Goal: Task Accomplishment & Management: Manage account settings

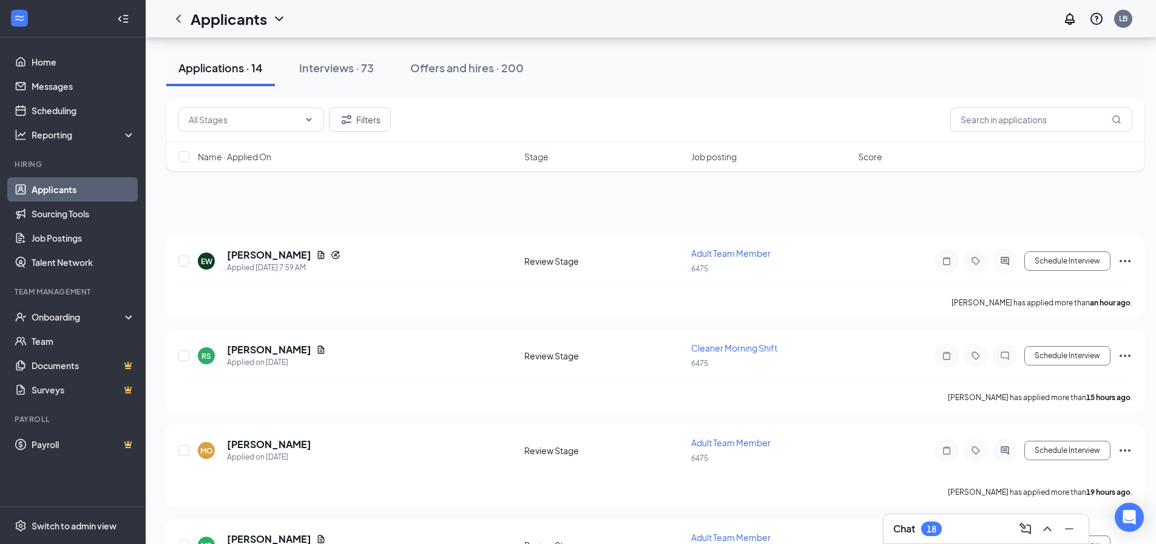
scroll to position [121, 0]
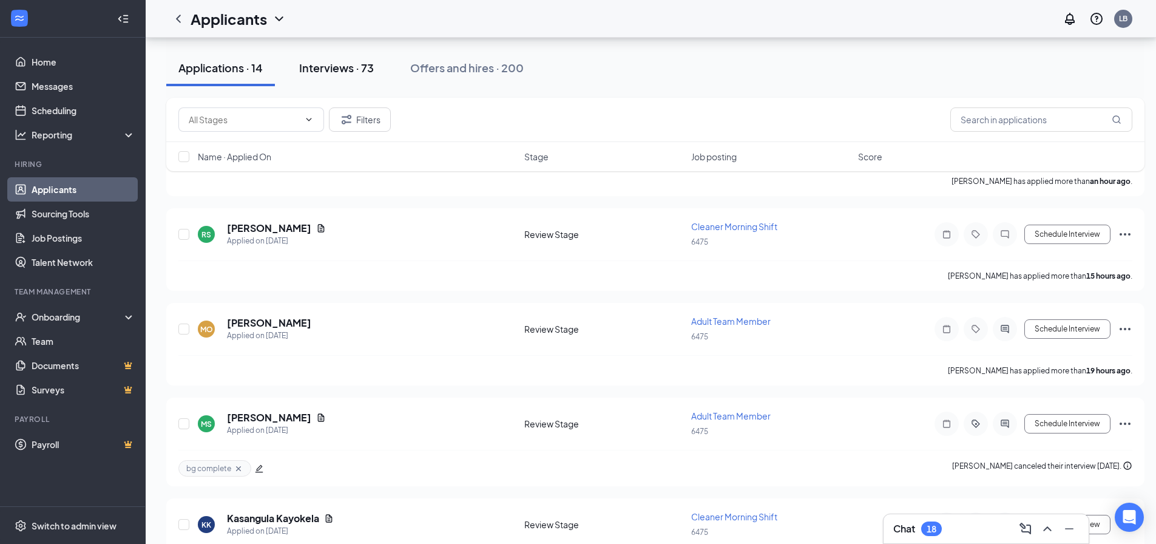
click at [369, 70] on div "Interviews · 73" at bounding box center [336, 67] width 75 height 15
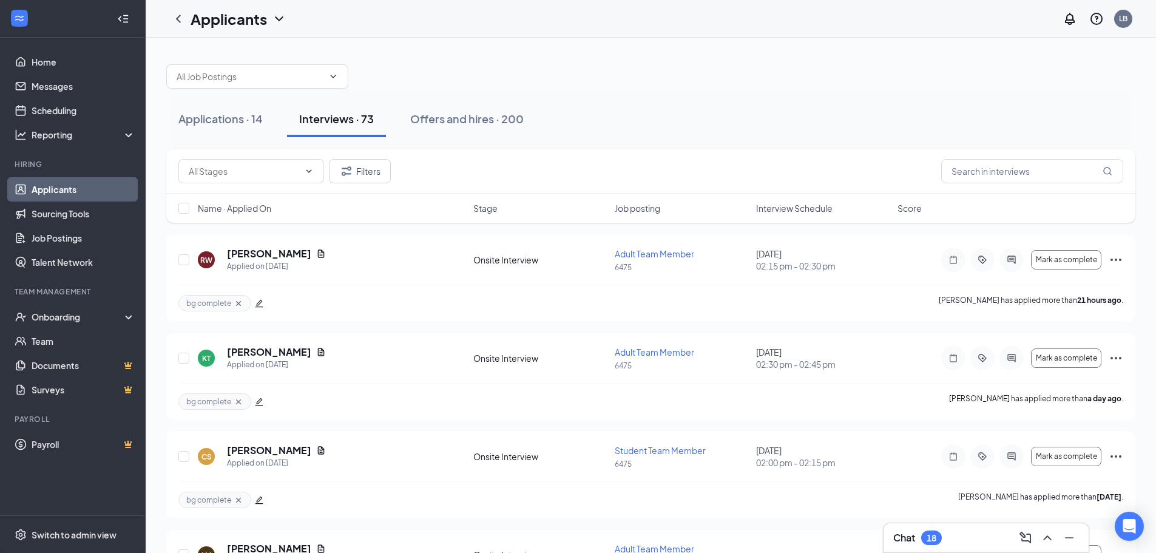
click at [800, 213] on span "Interview Schedule" at bounding box center [794, 208] width 76 height 12
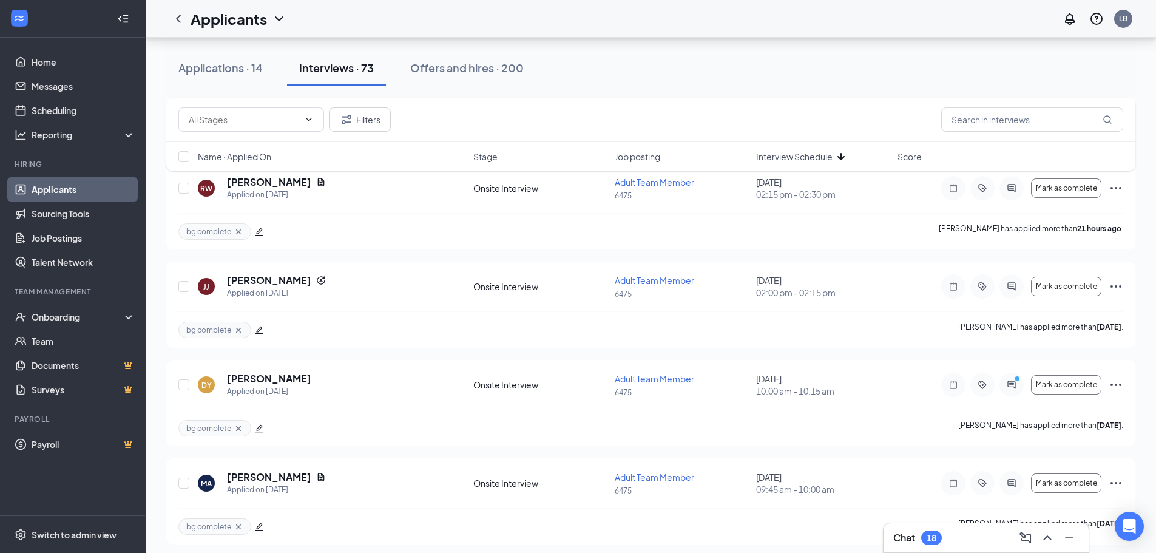
scroll to position [121, 0]
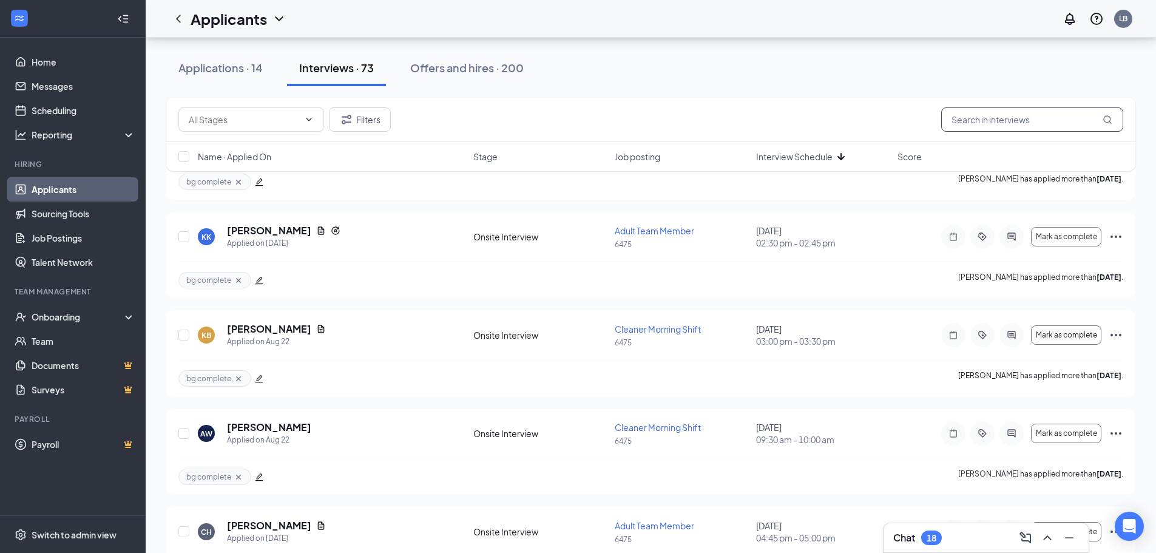
click at [981, 116] on input "text" at bounding box center [1032, 119] width 182 height 24
type input "don"
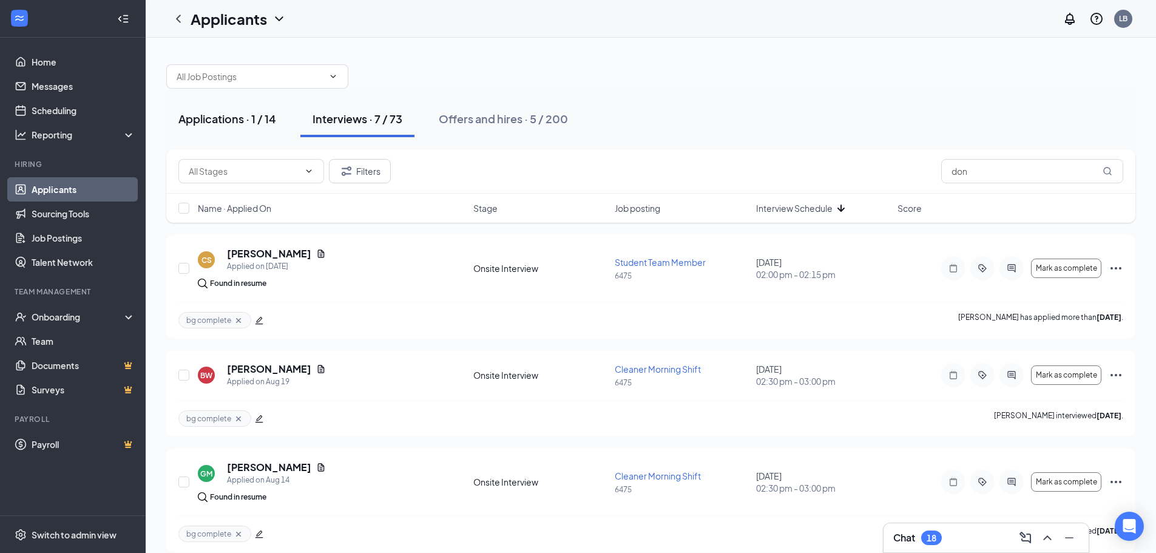
click at [241, 113] on div "Applications · 1 / 14" at bounding box center [227, 118] width 98 height 15
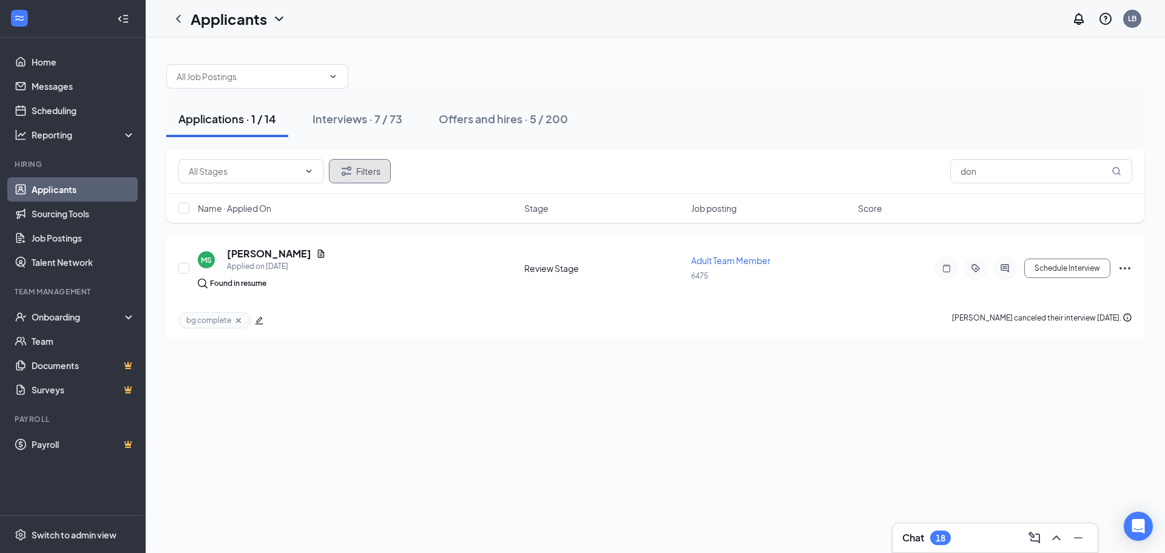
click at [356, 167] on button "Filters" at bounding box center [360, 171] width 62 height 24
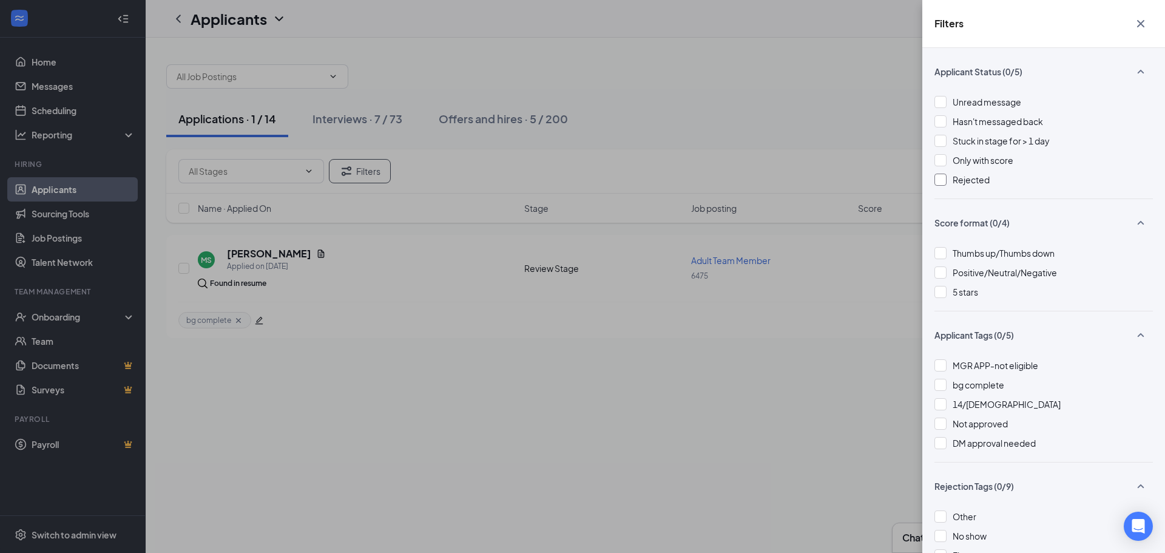
click at [954, 177] on span "Rejected" at bounding box center [971, 179] width 37 height 11
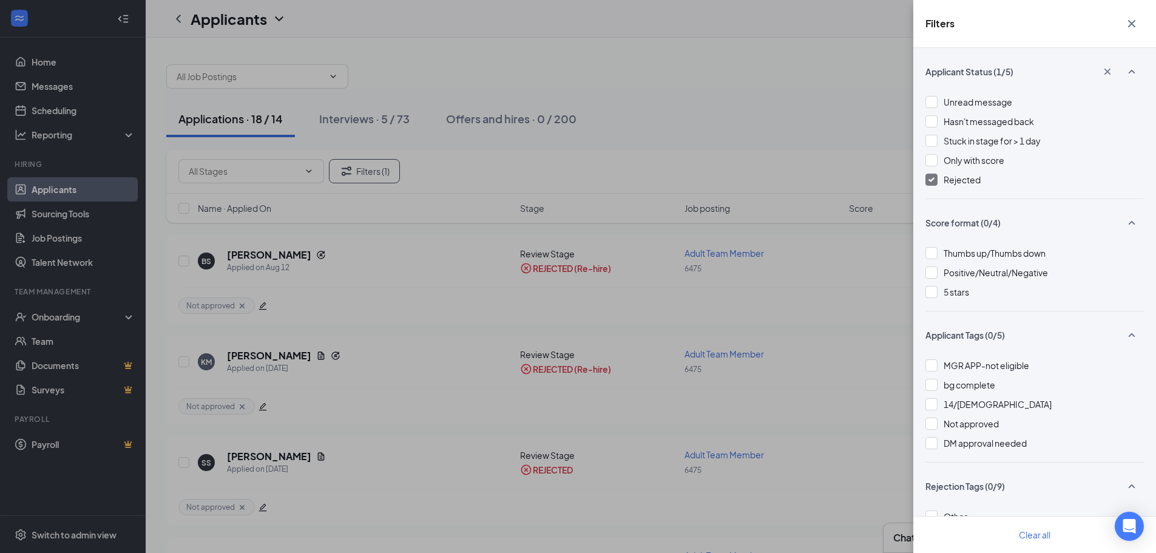
click at [1132, 18] on icon "Cross" at bounding box center [1131, 23] width 15 height 15
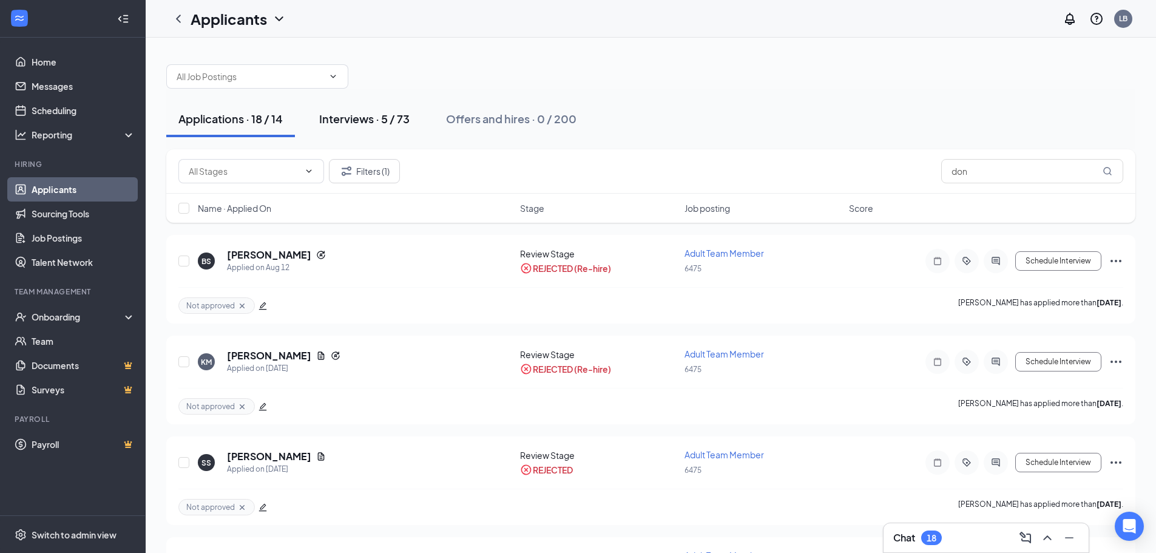
click at [397, 116] on div "Interviews · 5 / 73" at bounding box center [364, 118] width 90 height 15
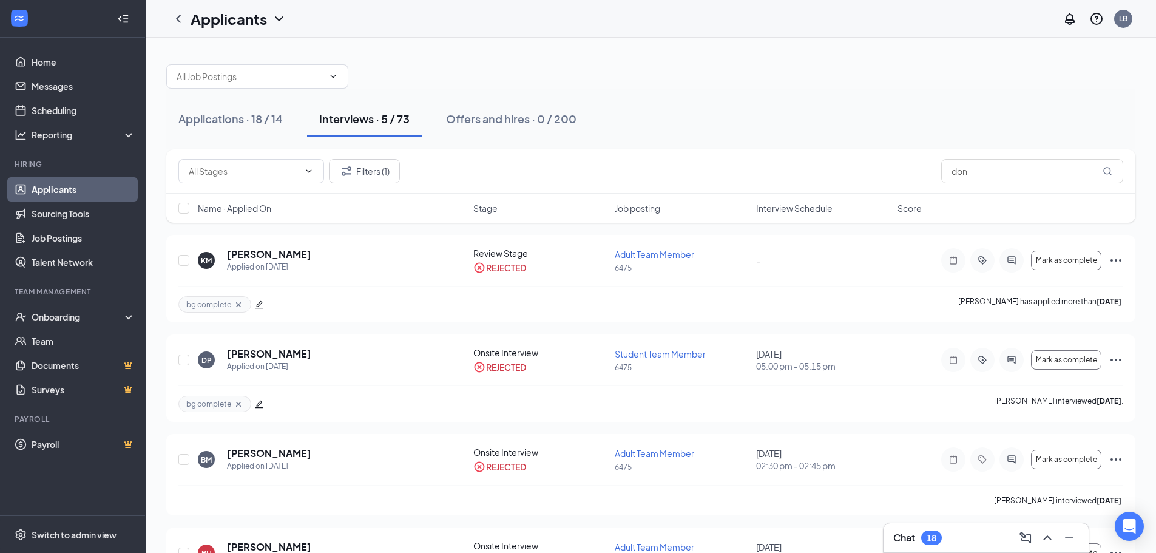
drag, startPoint x: 251, startPoint y: 118, endPoint x: 388, endPoint y: 127, distance: 136.8
click at [251, 118] on div "Applications · 18 / 14" at bounding box center [230, 118] width 104 height 15
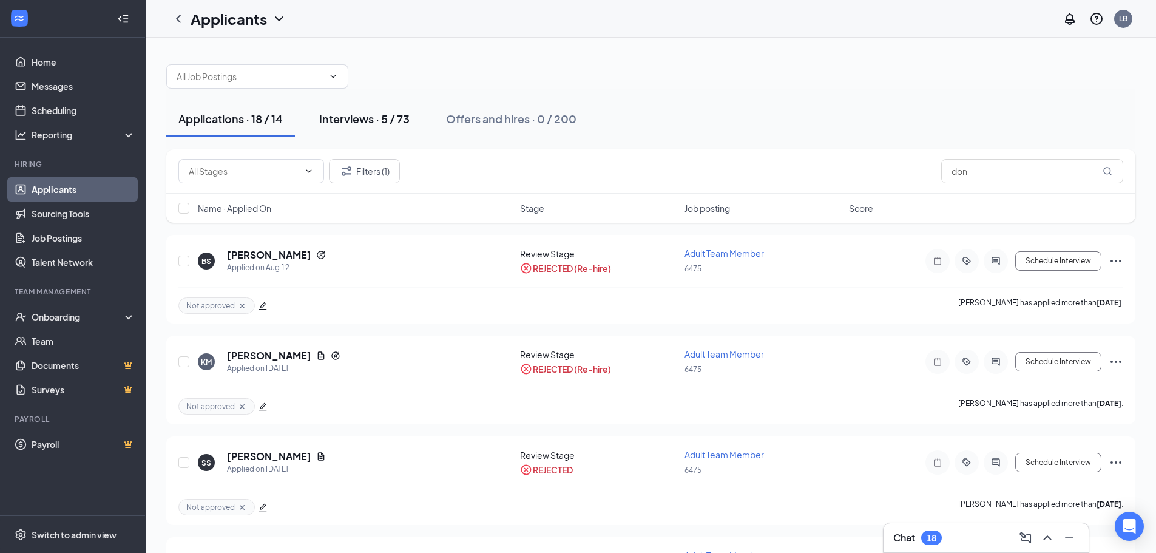
click at [362, 128] on button "Interviews · 5 / 73" at bounding box center [364, 119] width 115 height 36
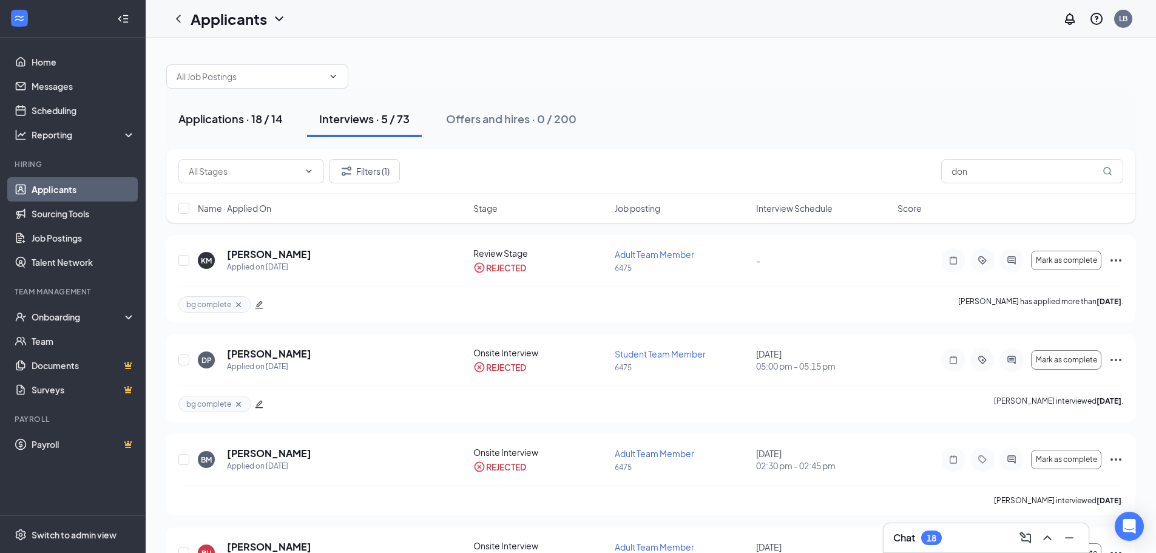
click at [276, 123] on div "Applications · 18 / 14" at bounding box center [230, 118] width 104 height 15
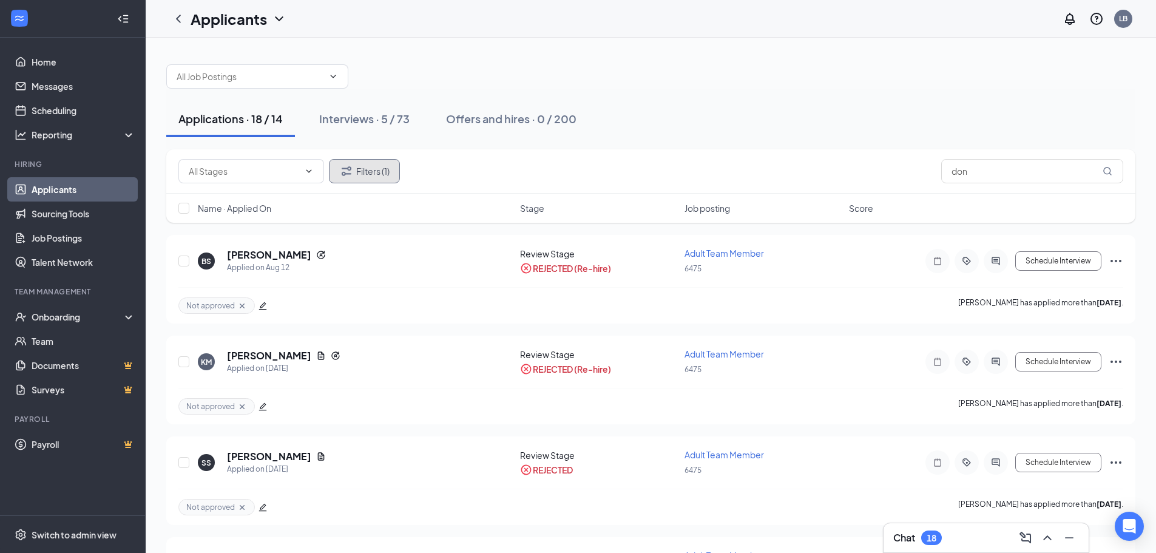
click at [356, 172] on button "Filters (1)" at bounding box center [364, 171] width 71 height 24
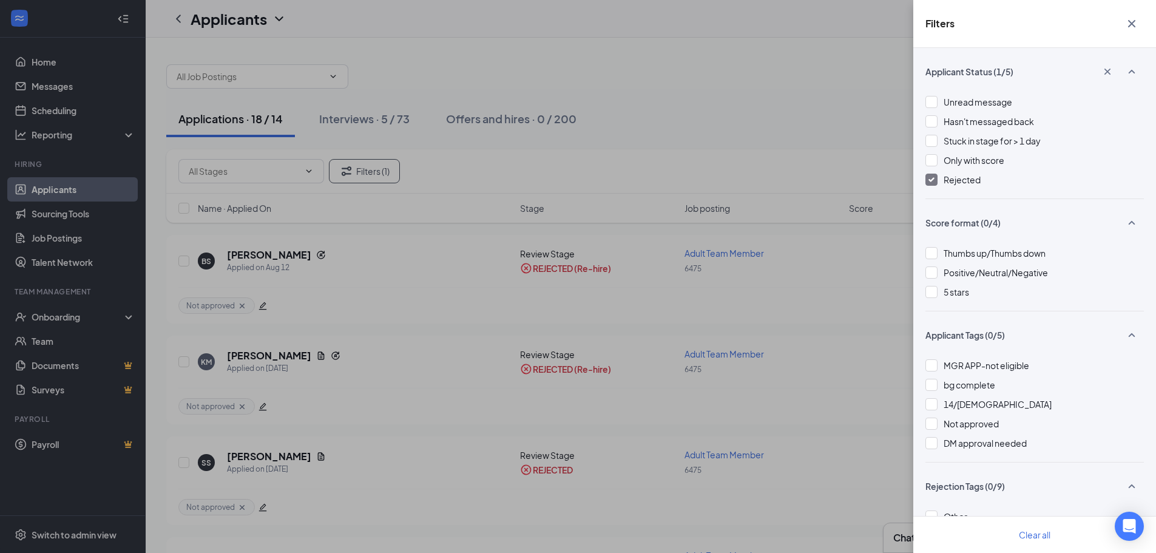
drag, startPoint x: 946, startPoint y: 184, endPoint x: 445, endPoint y: 164, distance: 501.0
click at [946, 183] on span "Rejected" at bounding box center [962, 179] width 37 height 11
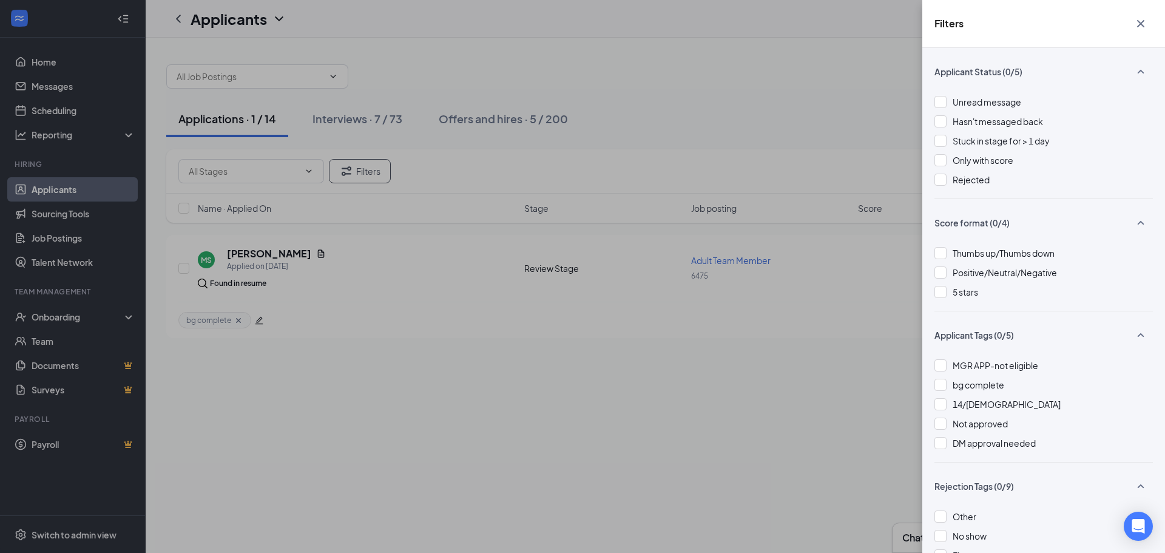
click at [375, 120] on div "Filters Applicant Status (0/5) Unread message Hasn't messaged back Stuck in sta…" at bounding box center [582, 276] width 1165 height 553
click at [1150, 22] on button "button" at bounding box center [1141, 23] width 24 height 23
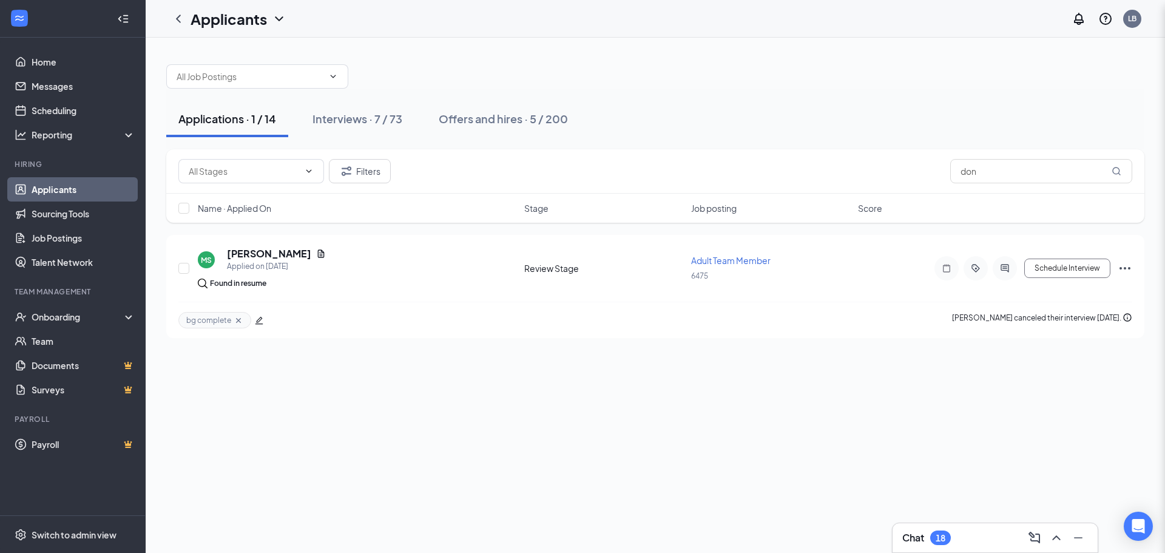
click at [552, 112] on div "Offers and hires · 5 / 200" at bounding box center [503, 118] width 129 height 15
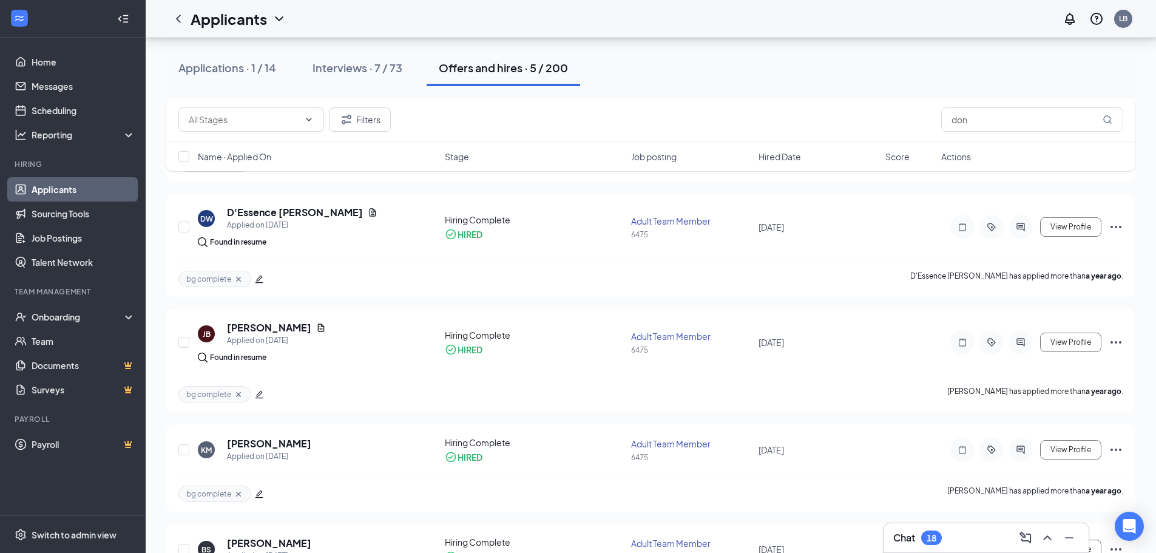
scroll to position [41, 0]
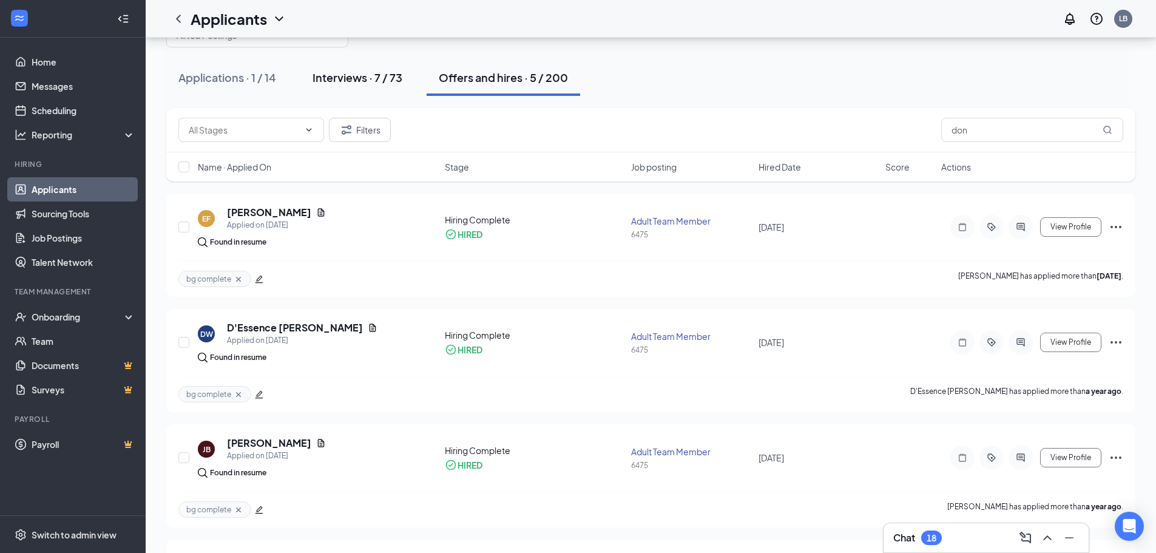
click at [376, 90] on button "Interviews · 7 / 73" at bounding box center [357, 77] width 114 height 36
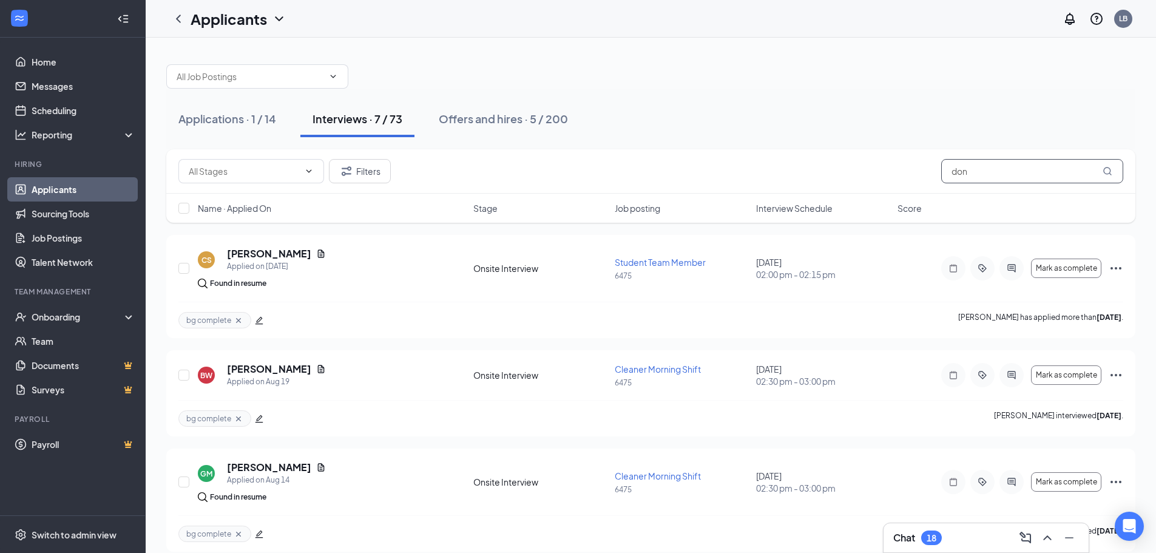
click at [999, 177] on input "don" at bounding box center [1032, 171] width 182 height 24
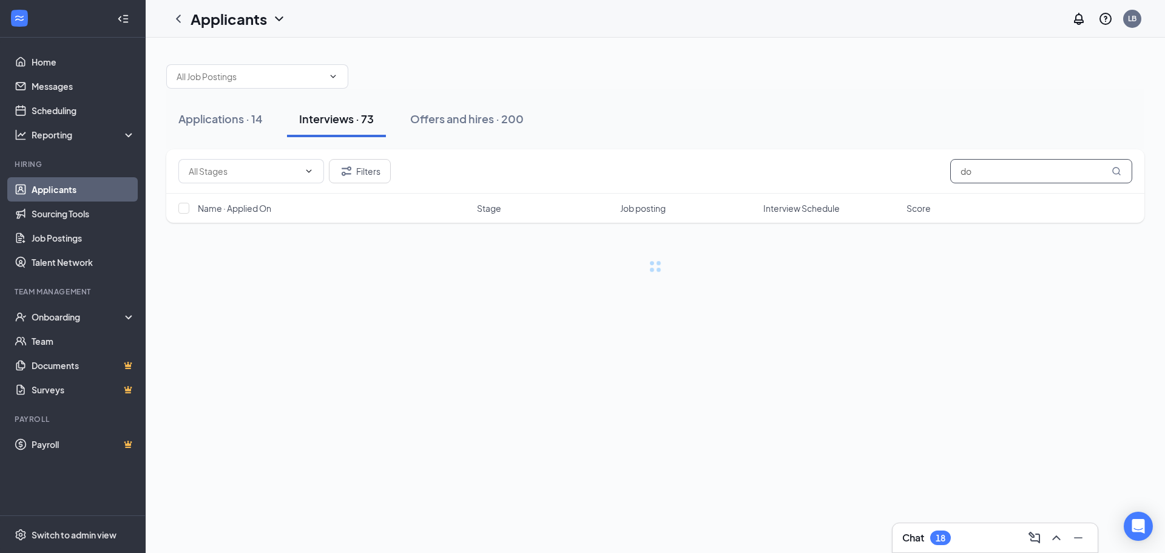
type input "d"
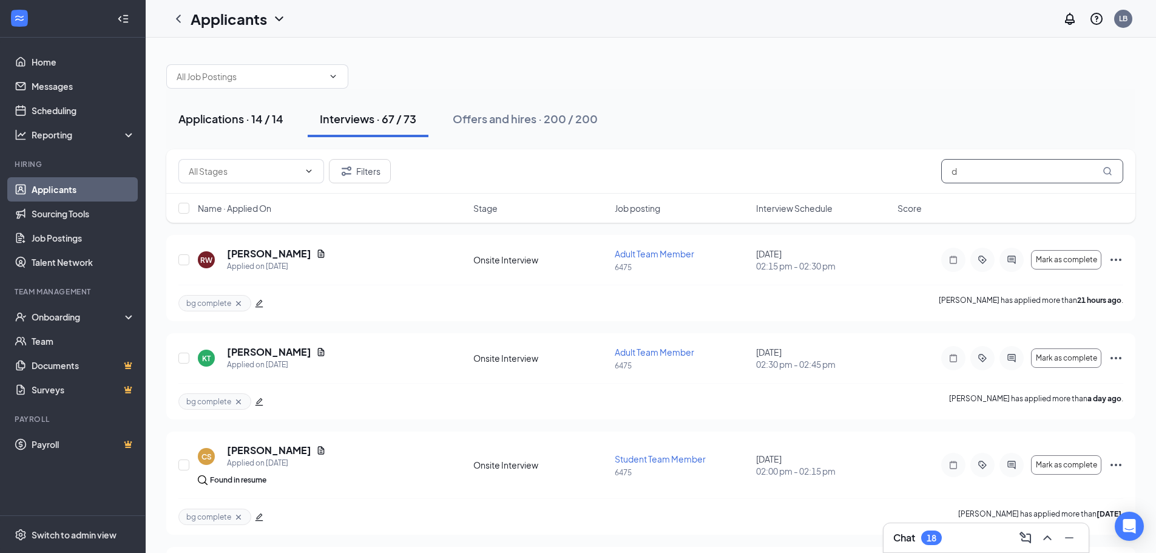
type input "d"
click at [266, 124] on div "Applications · 14 / 14" at bounding box center [230, 118] width 105 height 15
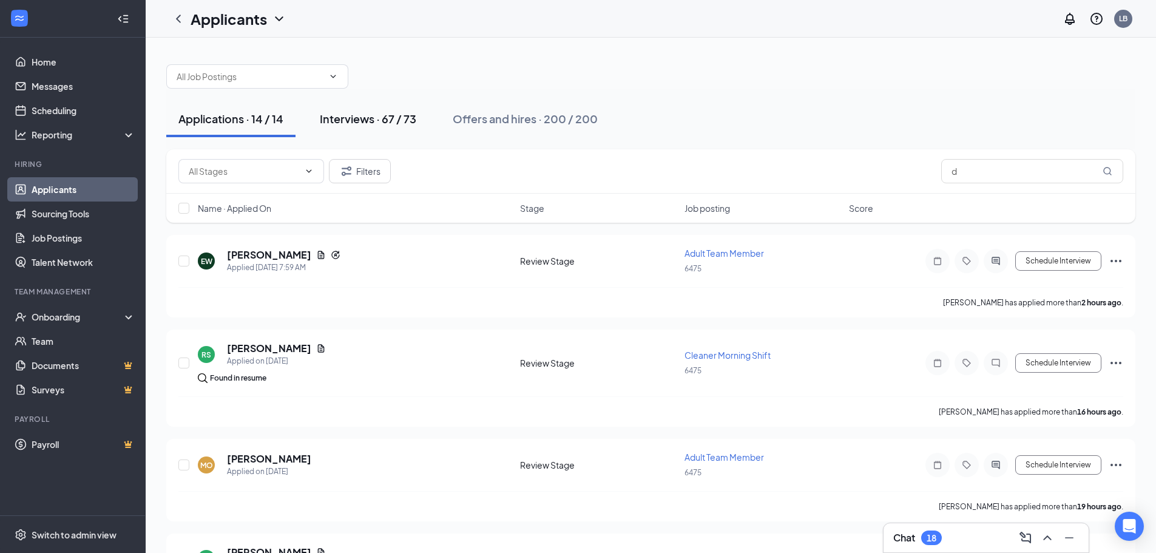
click at [390, 127] on button "Interviews · 67 / 73" at bounding box center [368, 119] width 121 height 36
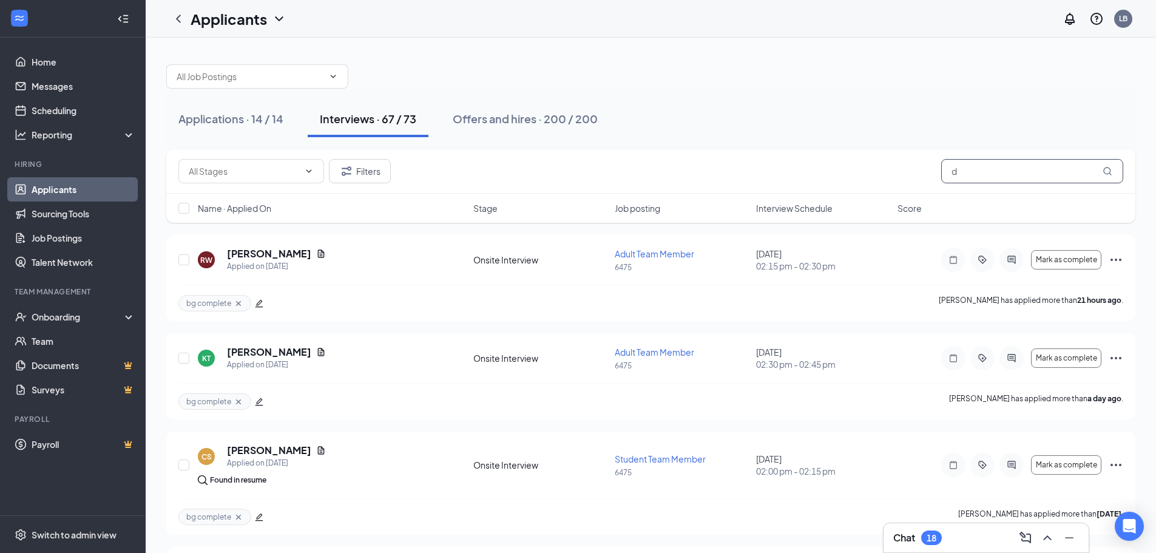
click at [1012, 174] on input "d" at bounding box center [1032, 171] width 182 height 24
click at [944, 110] on div "Applications · 14 / 14 Interviews · 67 / 73 Offers and hires · 200 / 200" at bounding box center [650, 119] width 969 height 36
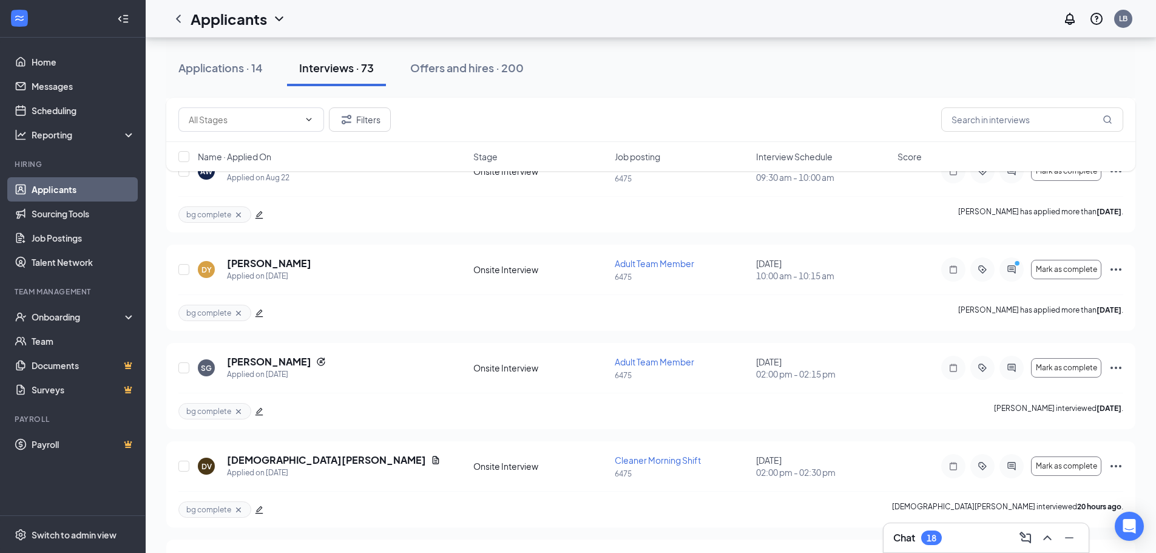
scroll to position [1820, 0]
